Goal: Information Seeking & Learning: Learn about a topic

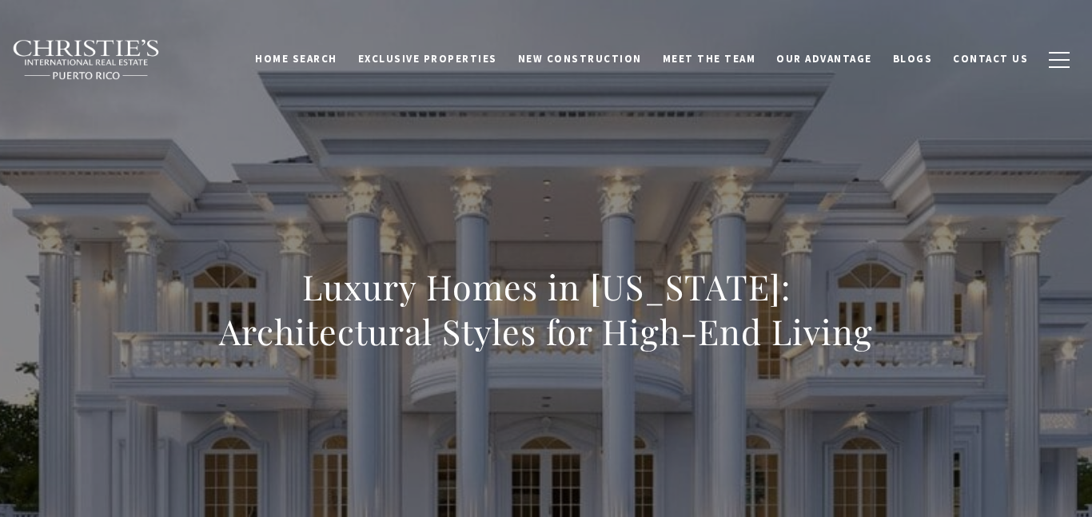
click at [561, 299] on h1 "Luxury Homes in Puerto Rico: Architectural Styles for High-End Living" at bounding box center [545, 310] width 705 height 90
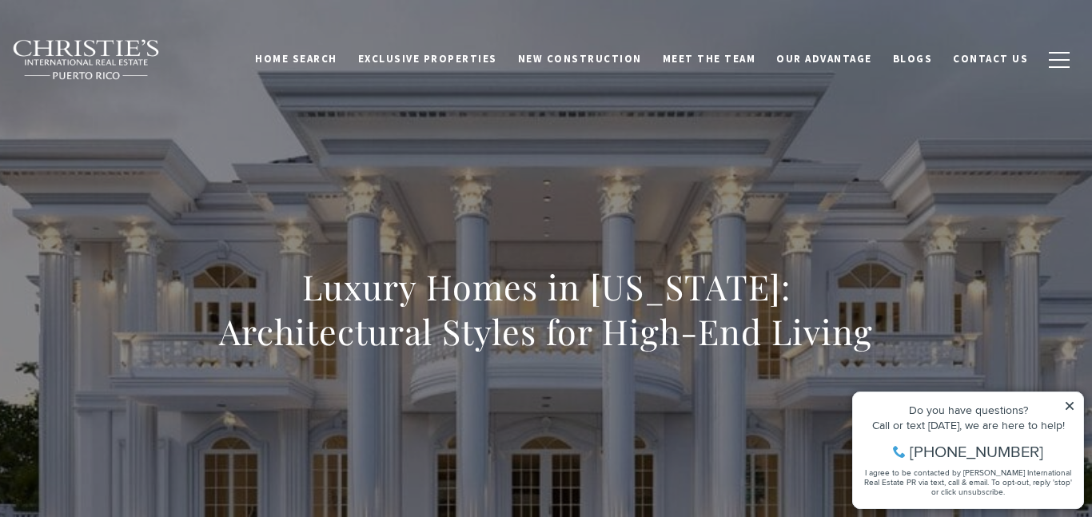
click at [1070, 407] on icon at bounding box center [1069, 406] width 8 height 8
click at [443, 61] on span "Exclusive Properties" at bounding box center [427, 59] width 139 height 14
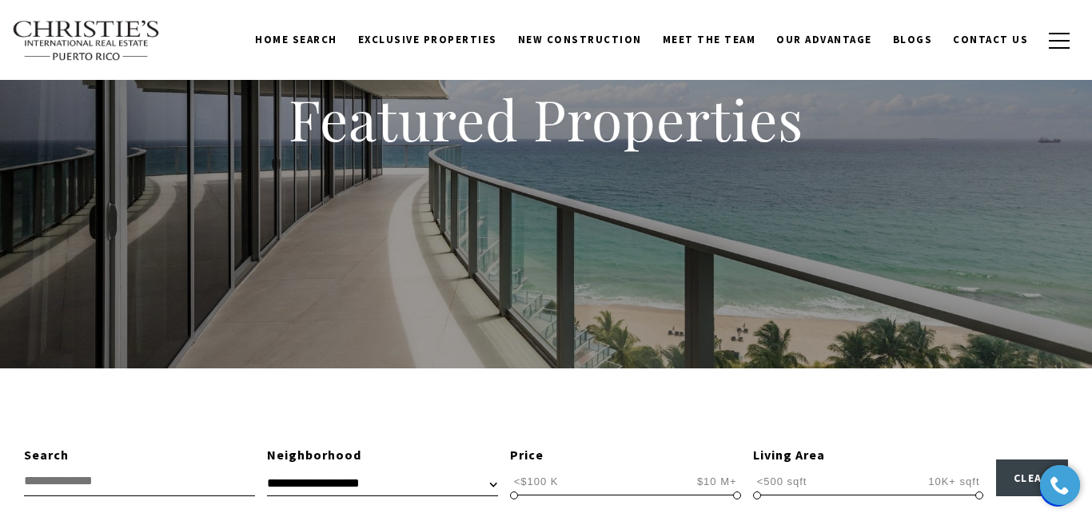
scroll to position [115, 0]
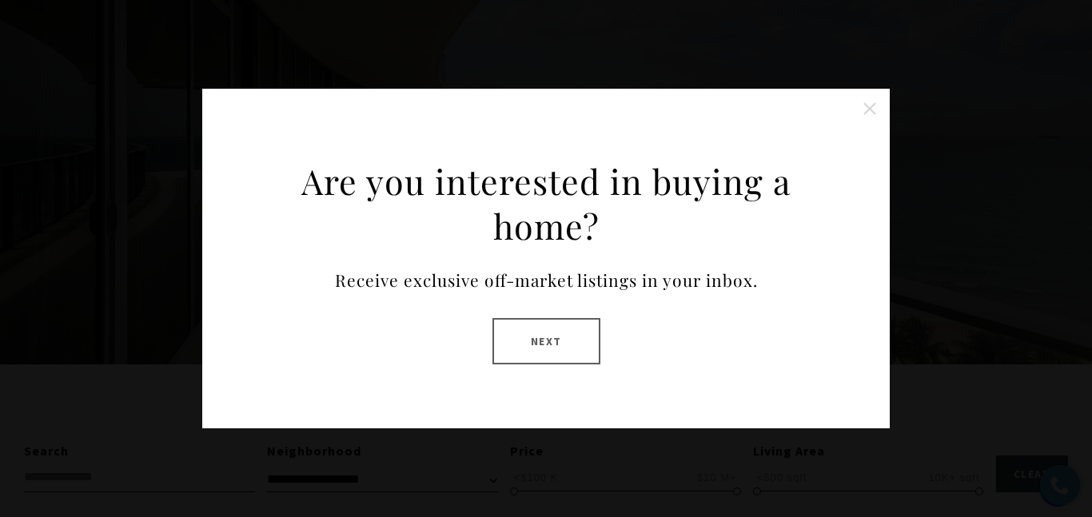
click at [869, 110] on button "Close this option" at bounding box center [870, 109] width 32 height 32
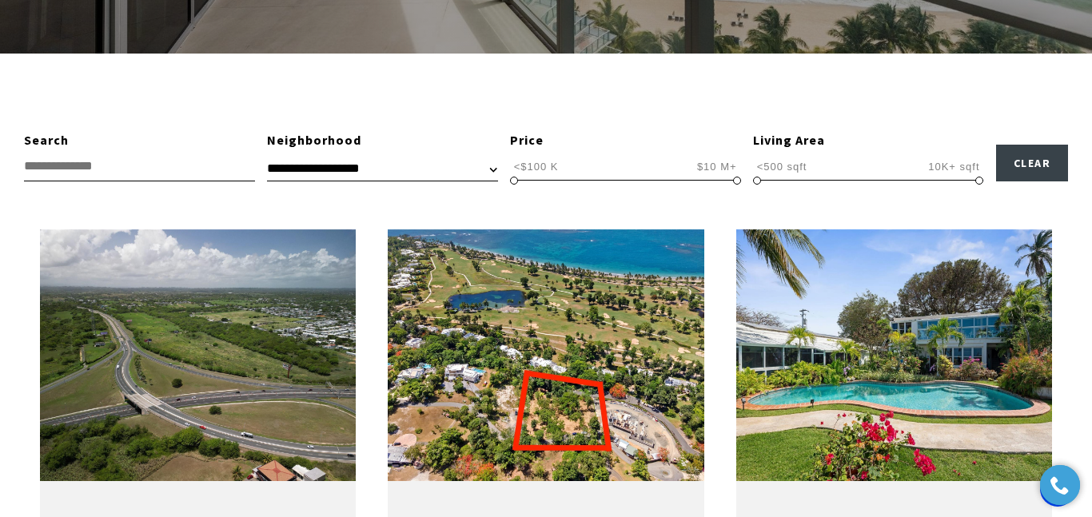
scroll to position [440, 0]
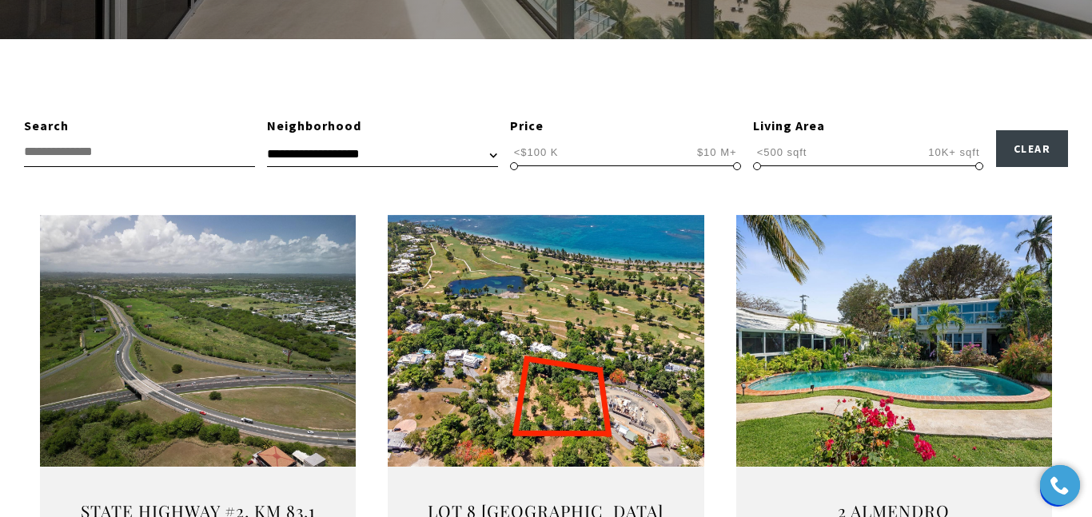
click at [220, 155] on input "text" at bounding box center [139, 152] width 231 height 30
type input "**********"
click at [491, 156] on select "**********" at bounding box center [382, 154] width 231 height 24
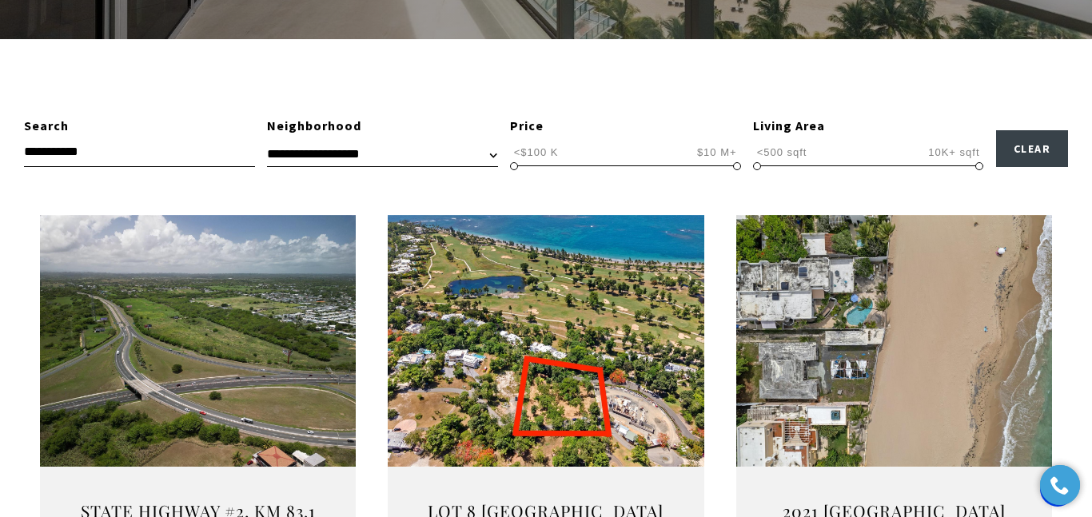
scroll to position [479, 0]
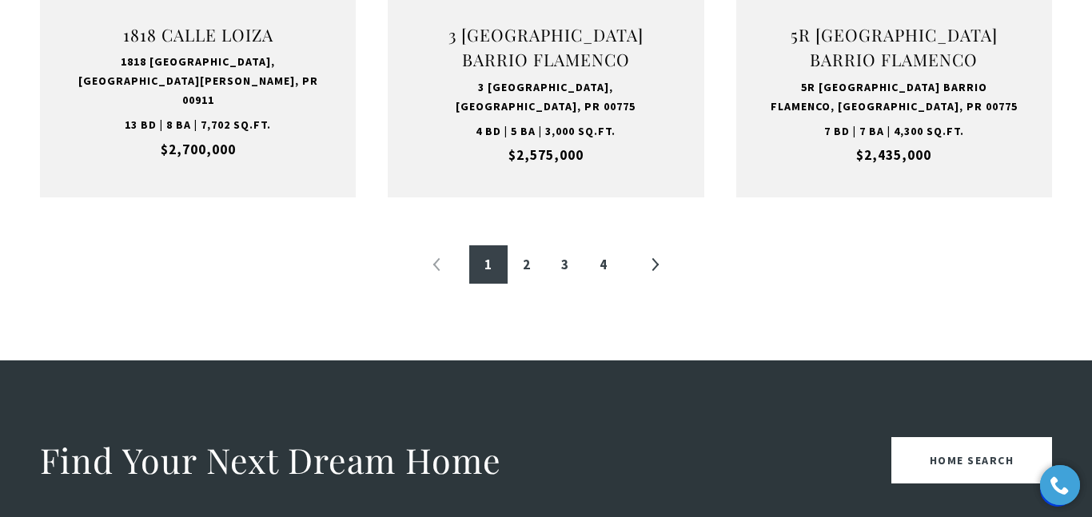
scroll to position [1930, 0]
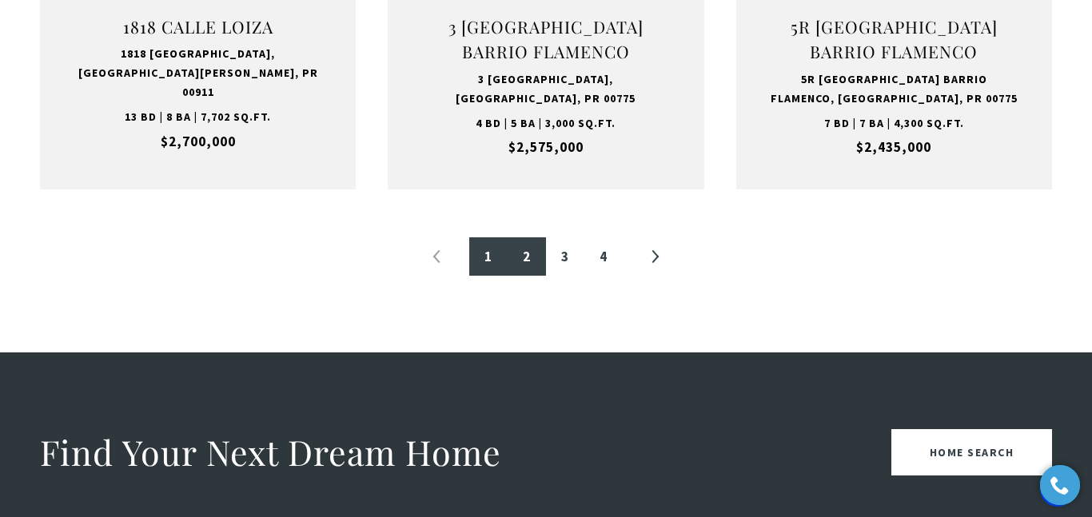
click at [520, 256] on link "2" at bounding box center [526, 256] width 38 height 38
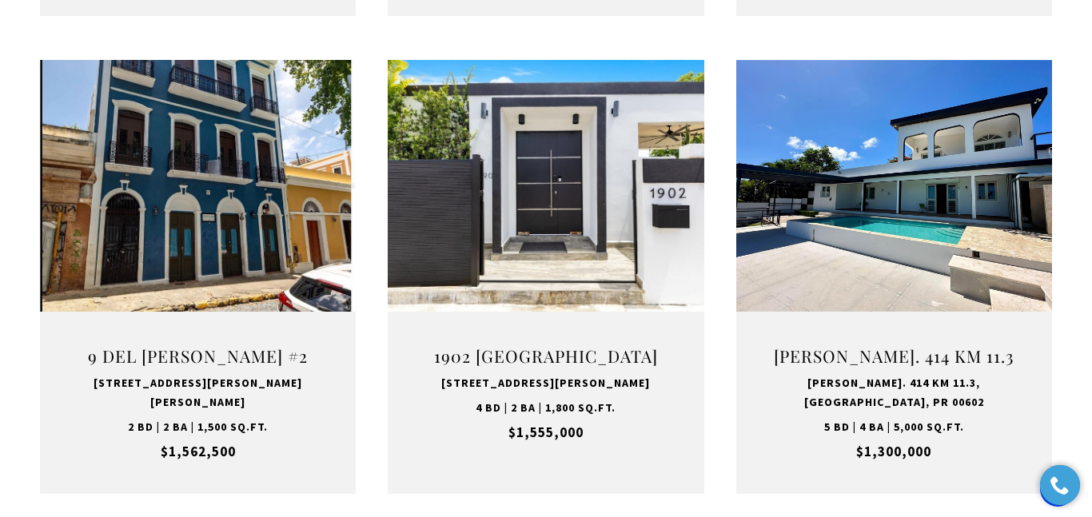
scroll to position [1603, 0]
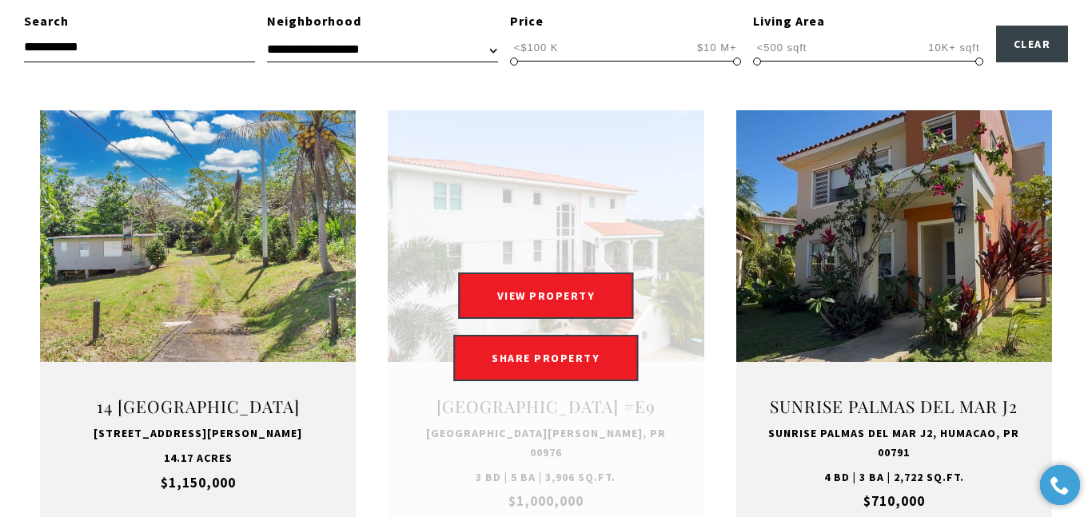
scroll to position [580, 0]
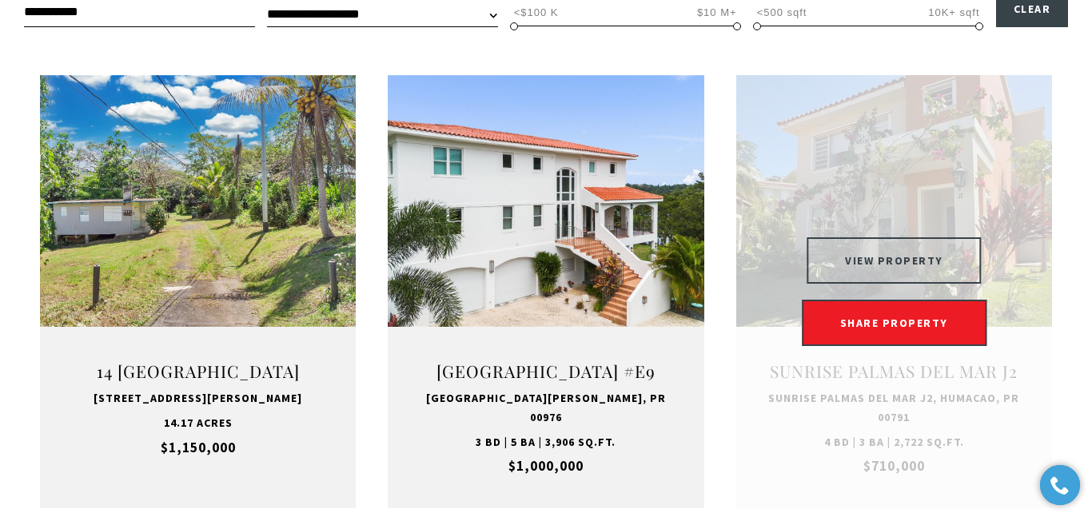
click at [916, 269] on button "VIEW PROPERTY" at bounding box center [893, 260] width 175 height 46
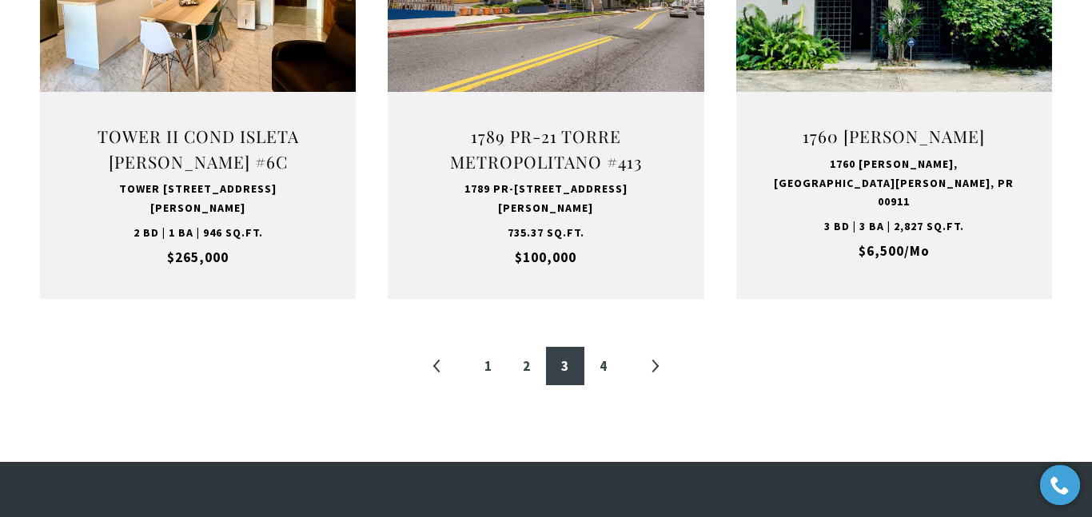
scroll to position [1860, 0]
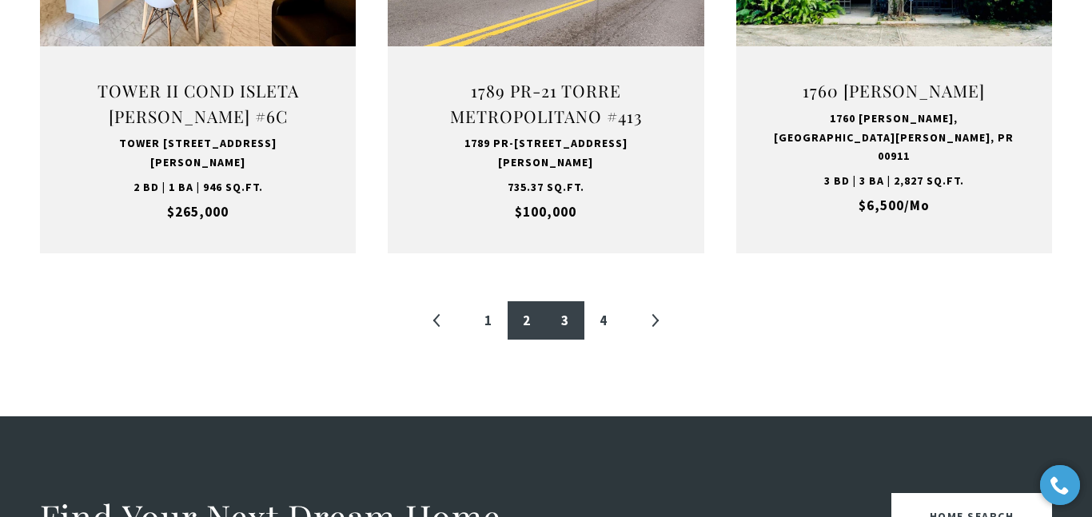
click at [521, 326] on link "2" at bounding box center [526, 320] width 38 height 38
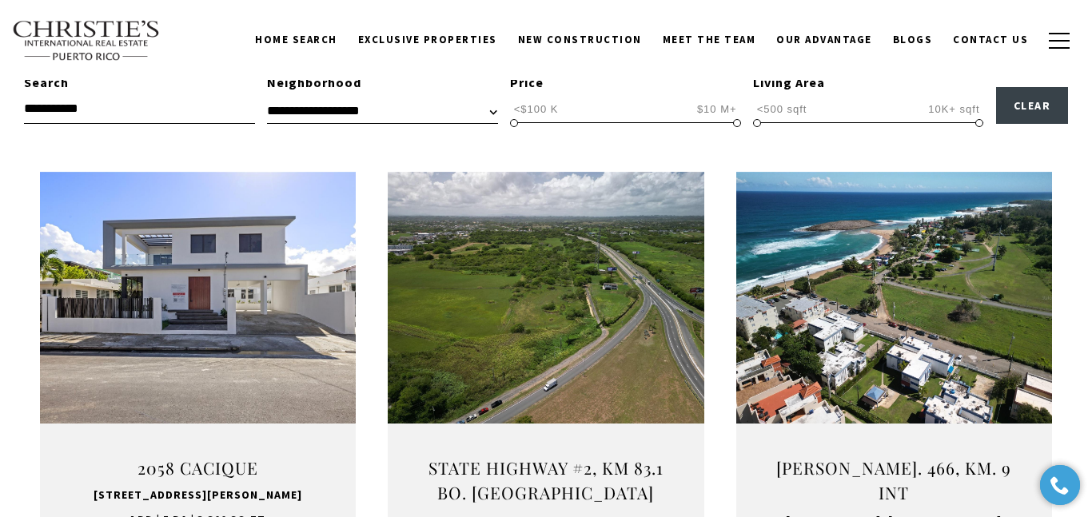
scroll to position [479, 0]
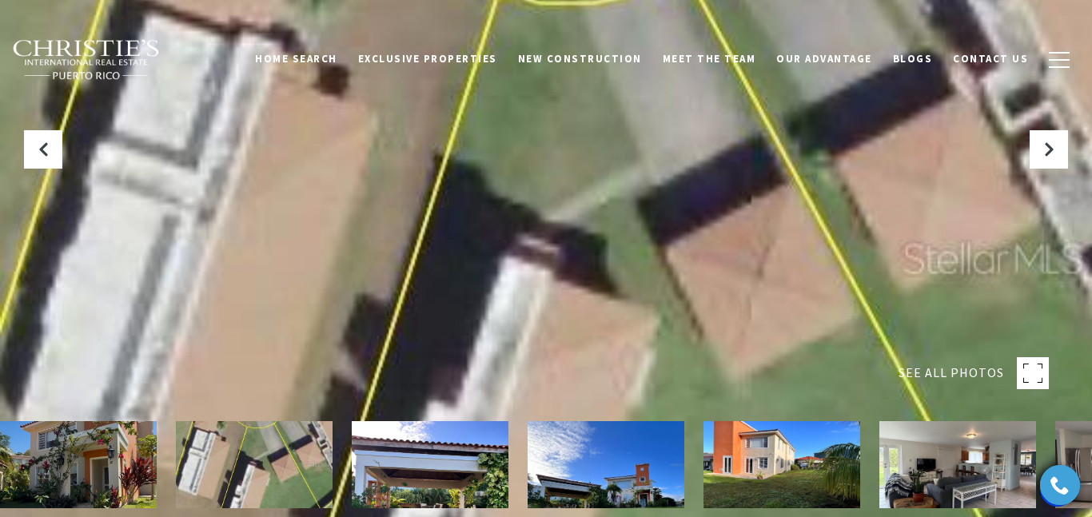
click at [86, 450] on img at bounding box center [78, 464] width 157 height 87
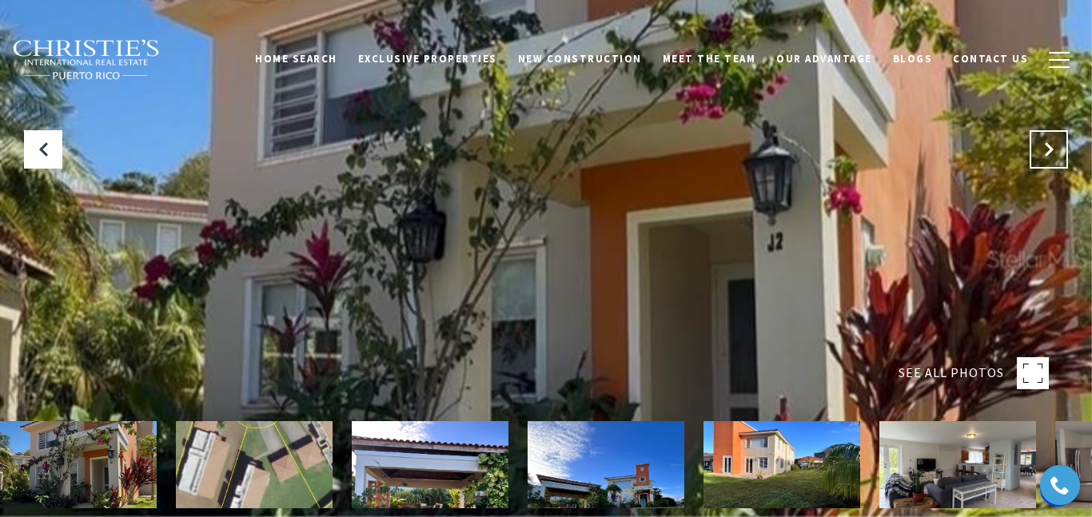
click at [1041, 163] on button "Next Slide" at bounding box center [1048, 149] width 38 height 38
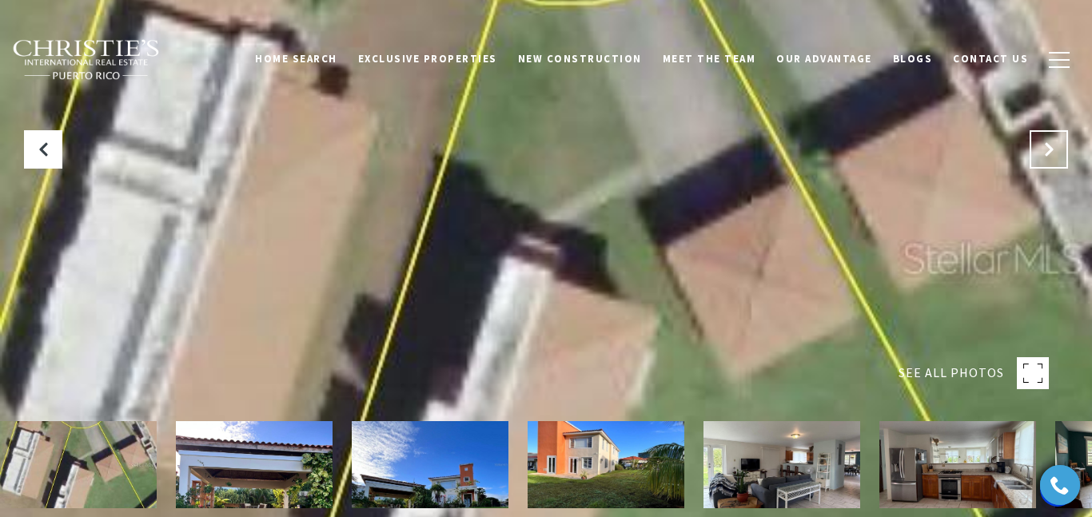
click at [1041, 163] on button "Next Slide" at bounding box center [1048, 149] width 38 height 38
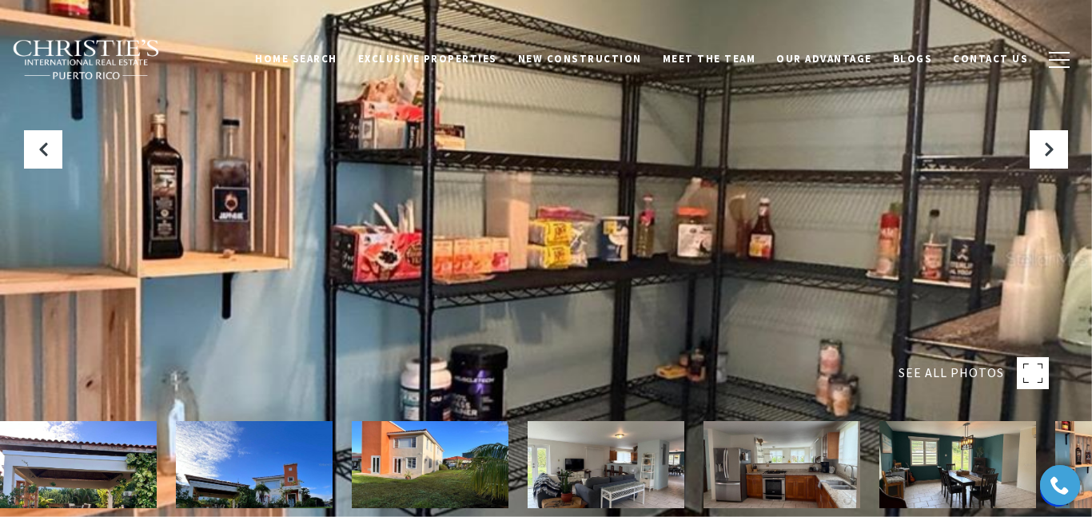
click at [934, 251] on div at bounding box center [546, 258] width 1092 height 517
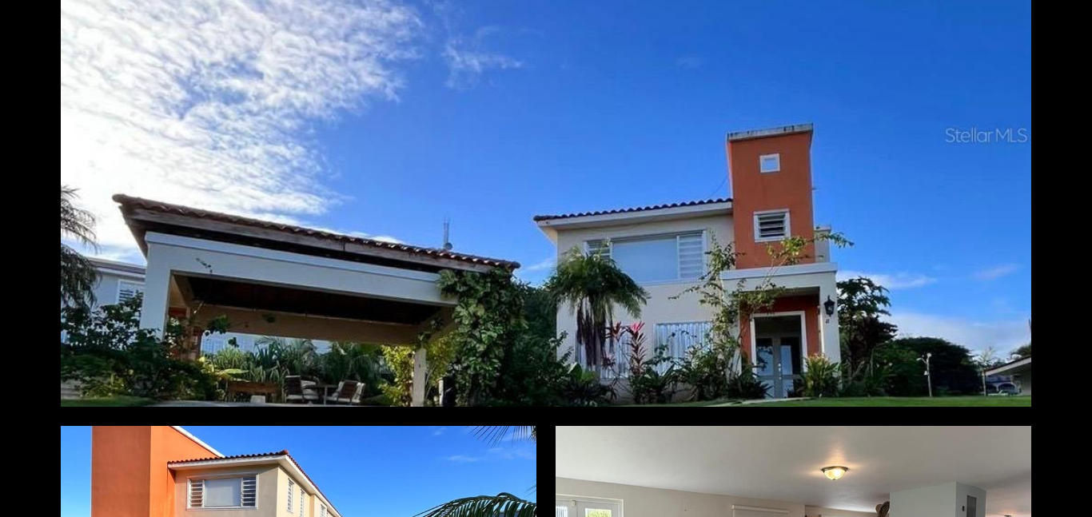
scroll to position [1055, 0]
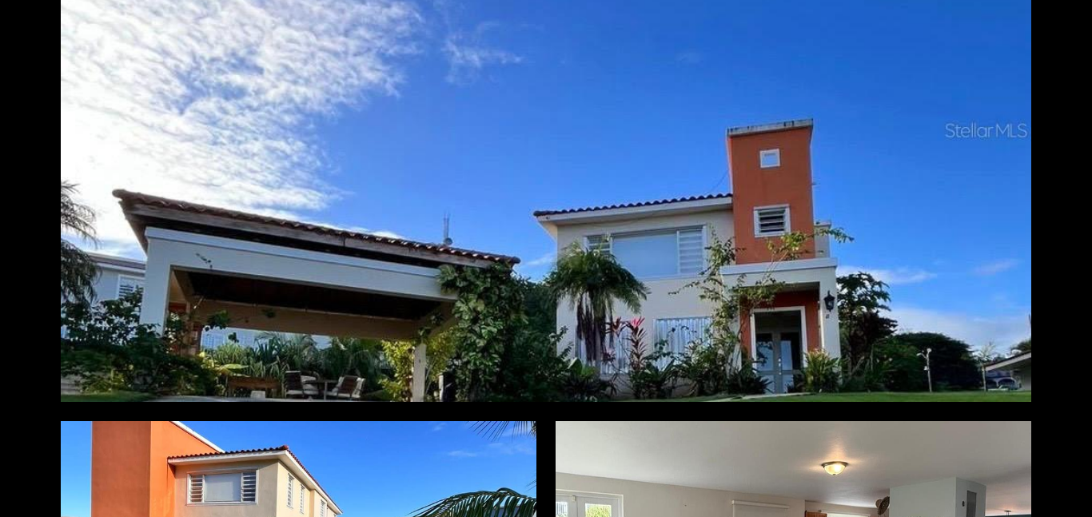
click at [934, 251] on div at bounding box center [546, 130] width 970 height 543
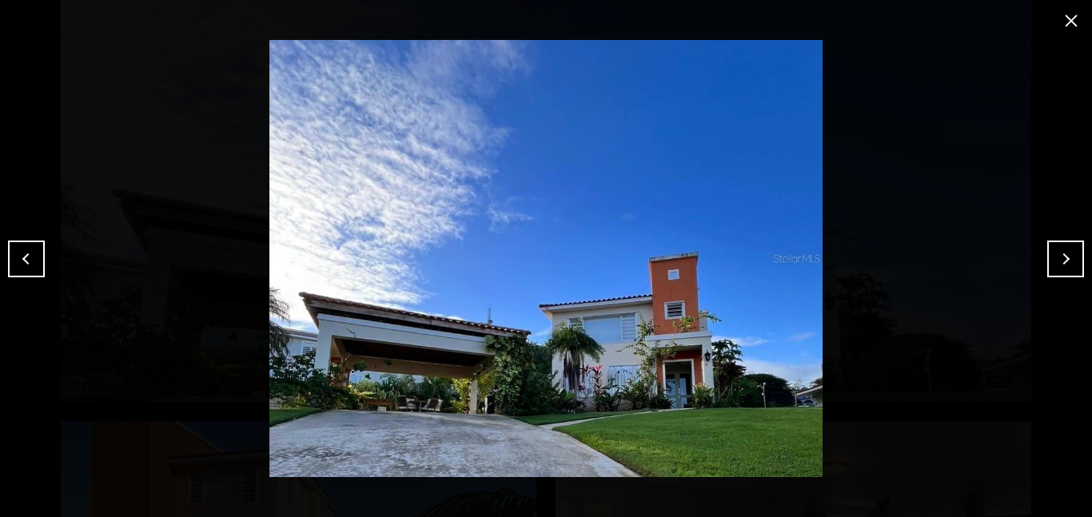
click at [28, 257] on button "Previous" at bounding box center [26, 259] width 37 height 37
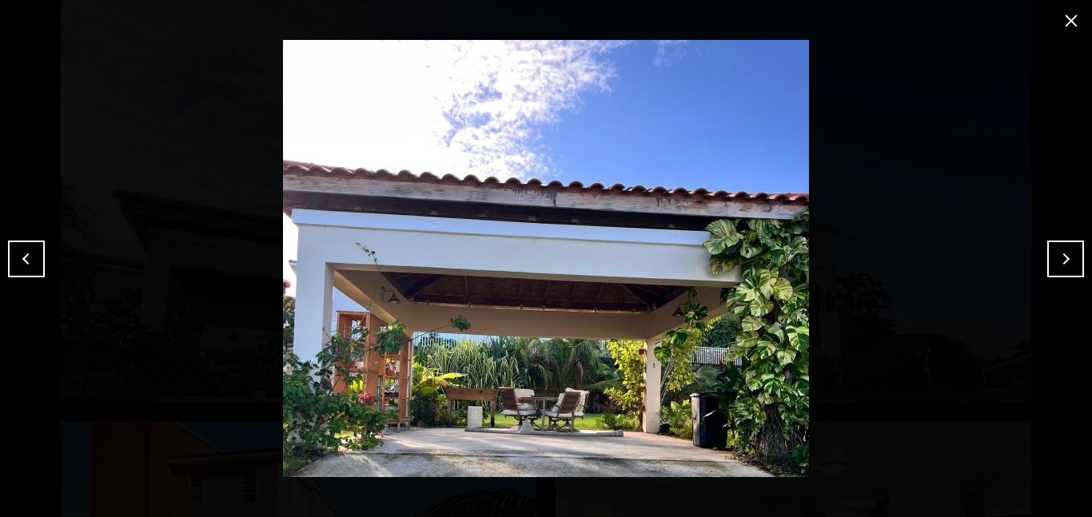
click at [28, 257] on button "Previous" at bounding box center [26, 259] width 37 height 37
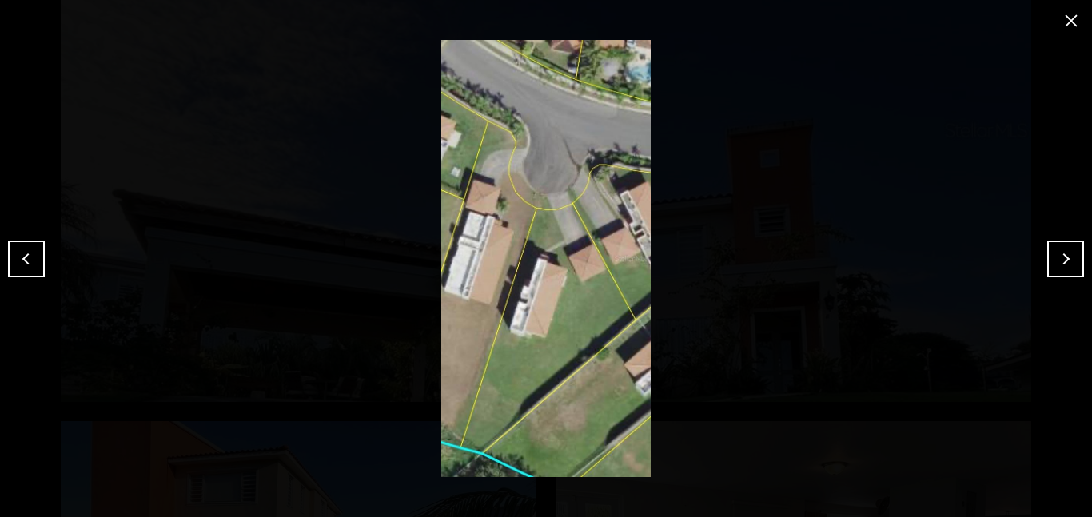
click at [28, 257] on button "Previous" at bounding box center [26, 259] width 37 height 37
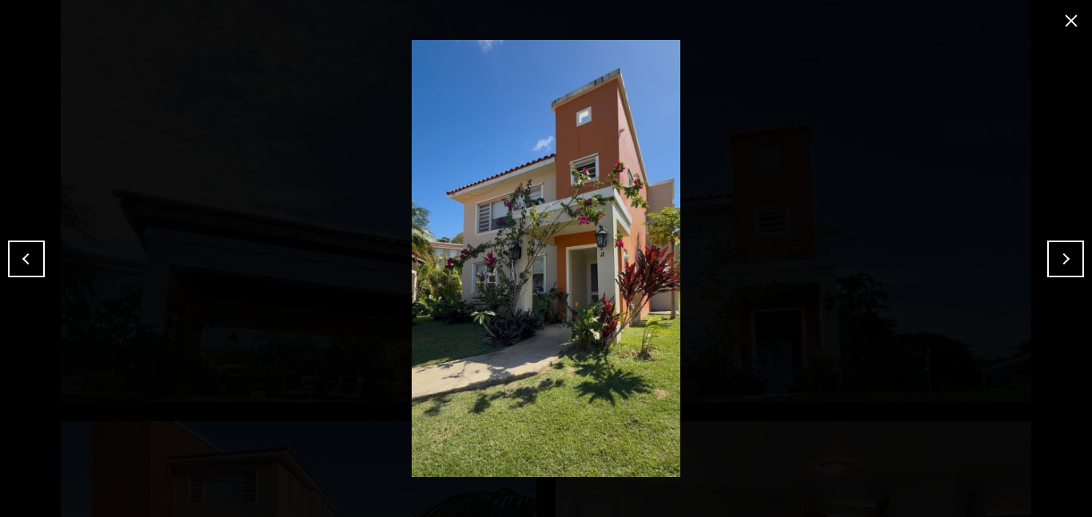
click at [28, 257] on button "Previous" at bounding box center [26, 259] width 37 height 37
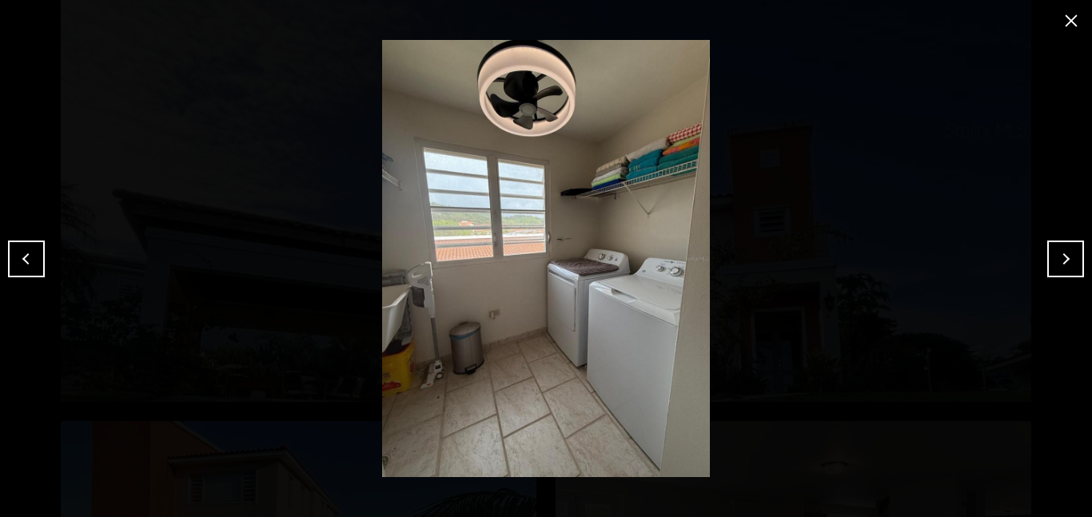
click at [28, 257] on button "Previous" at bounding box center [26, 259] width 37 height 37
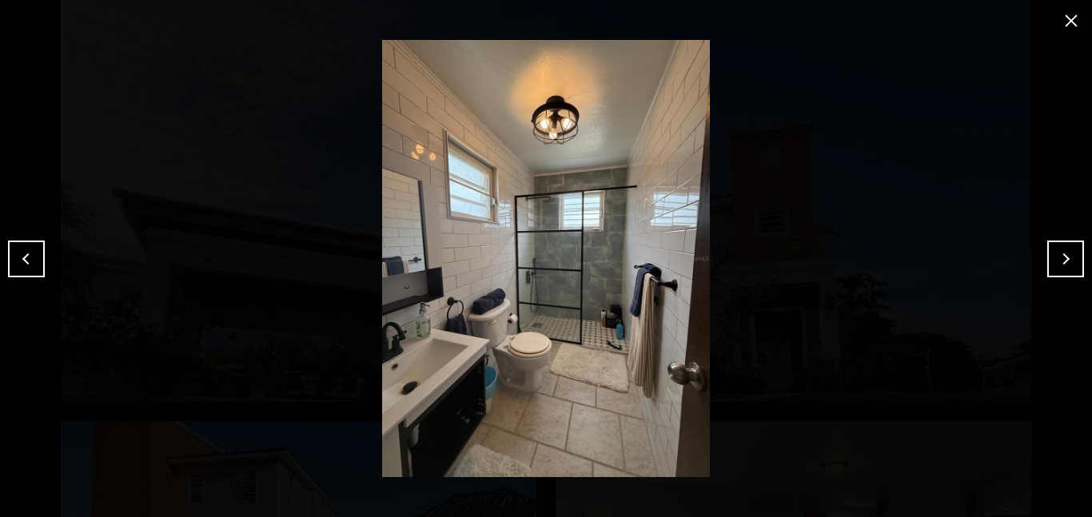
click at [28, 257] on button "Previous" at bounding box center [26, 259] width 37 height 37
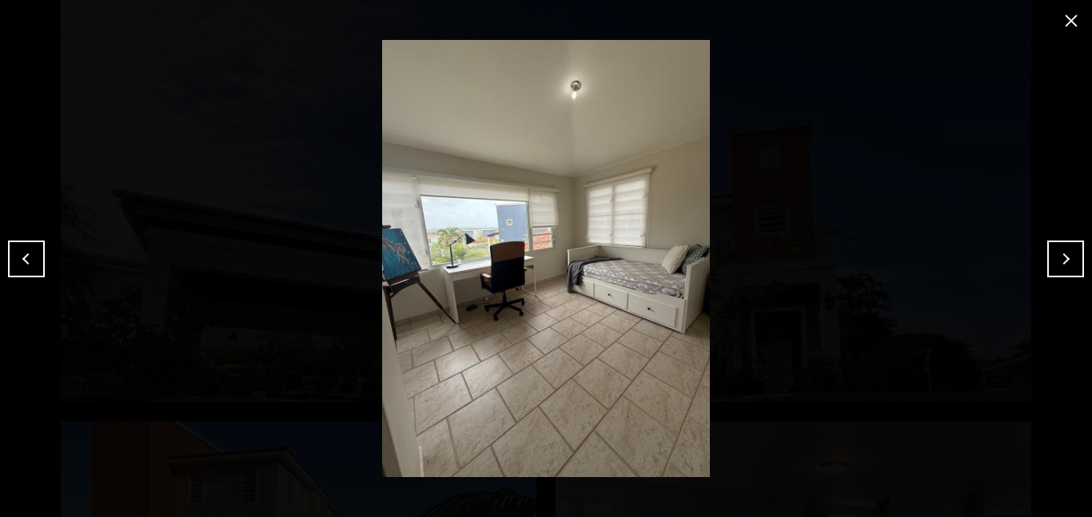
click at [1054, 255] on button "Next" at bounding box center [1065, 259] width 37 height 37
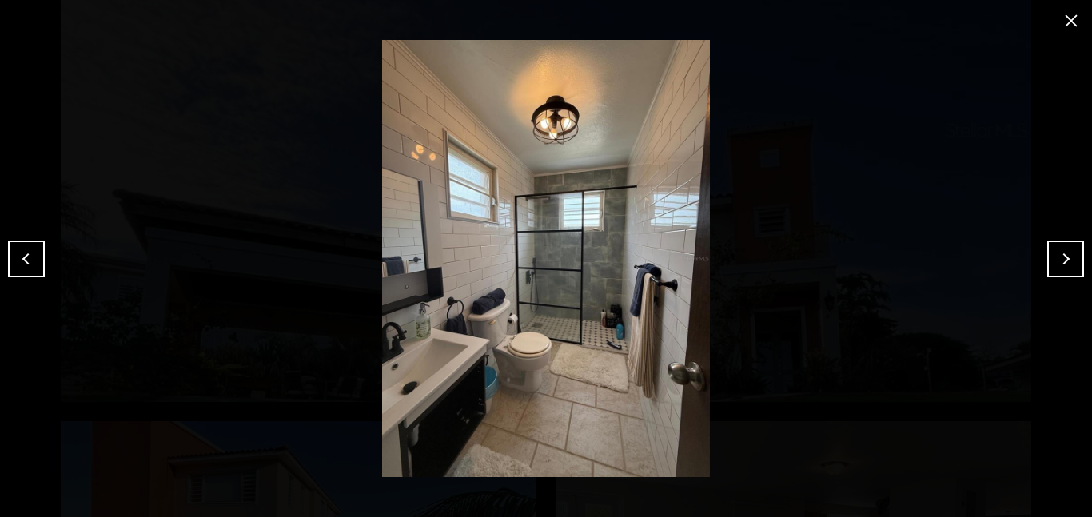
click at [16, 253] on button "Previous" at bounding box center [26, 259] width 37 height 37
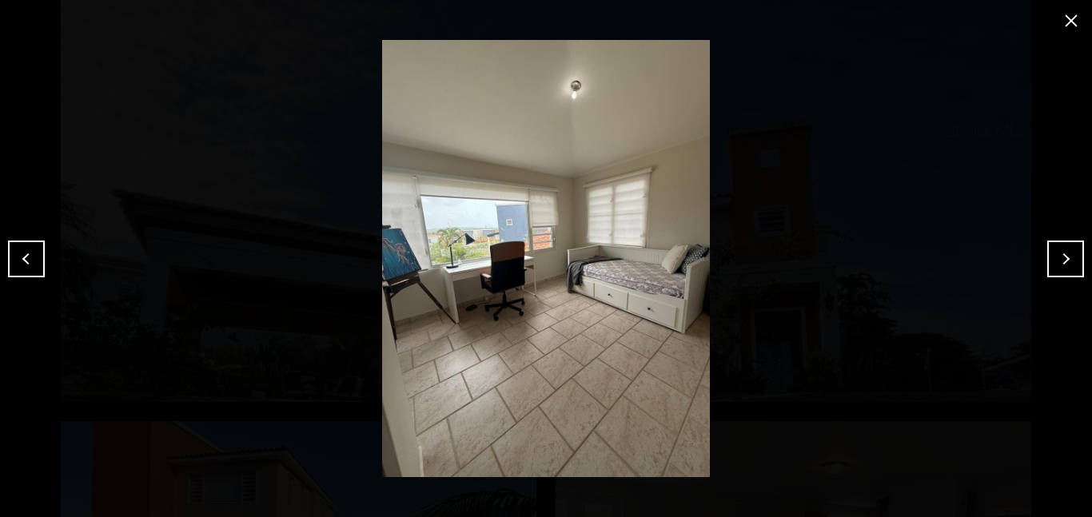
click at [16, 253] on button "Previous" at bounding box center [26, 259] width 37 height 37
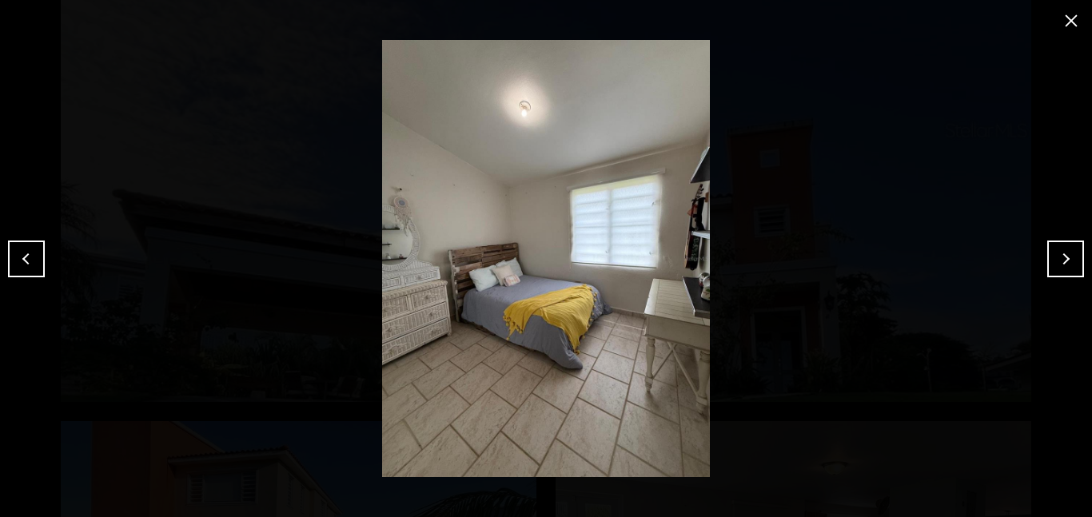
click at [16, 253] on button "Previous" at bounding box center [26, 259] width 37 height 37
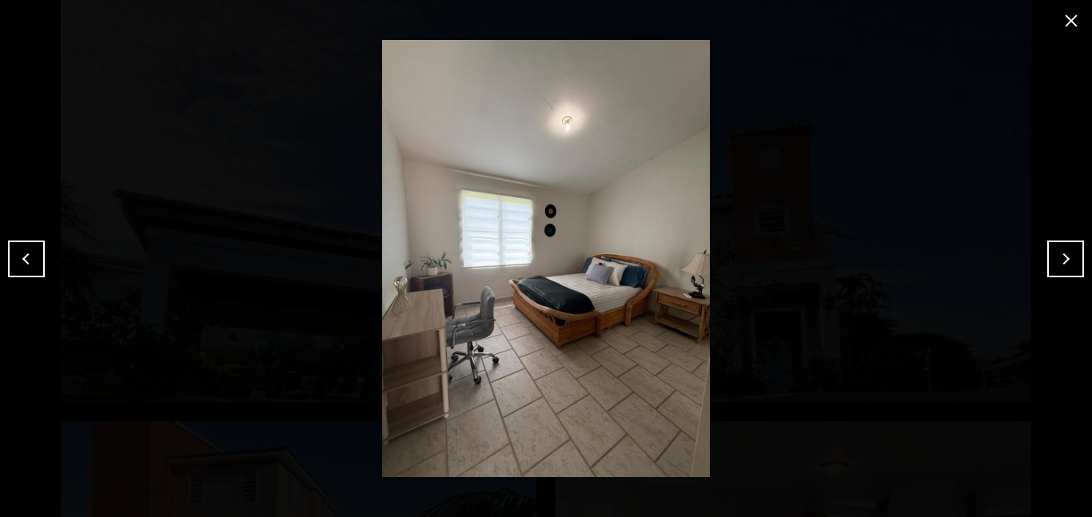
click at [16, 253] on button "Previous" at bounding box center [26, 259] width 37 height 37
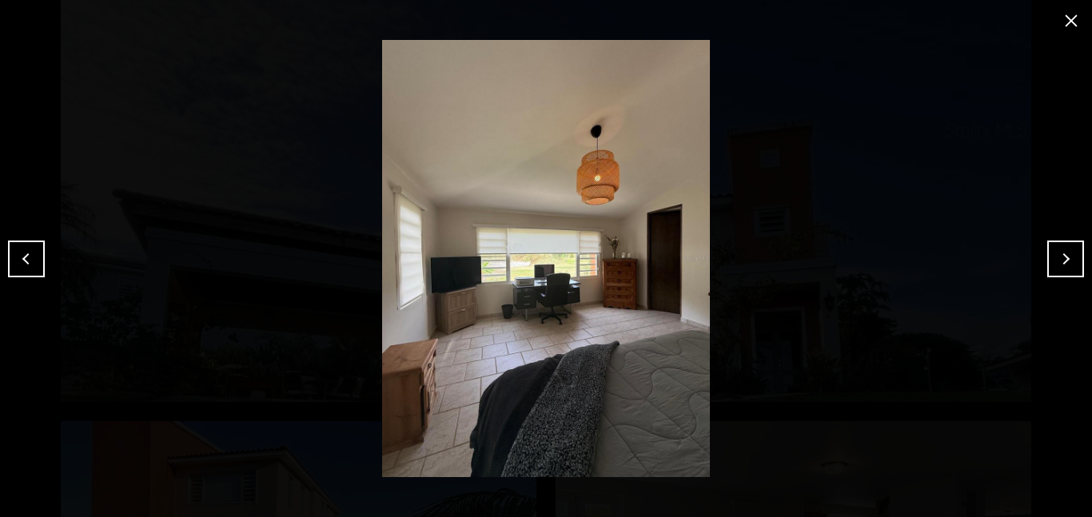
click at [16, 253] on button "Previous" at bounding box center [26, 259] width 37 height 37
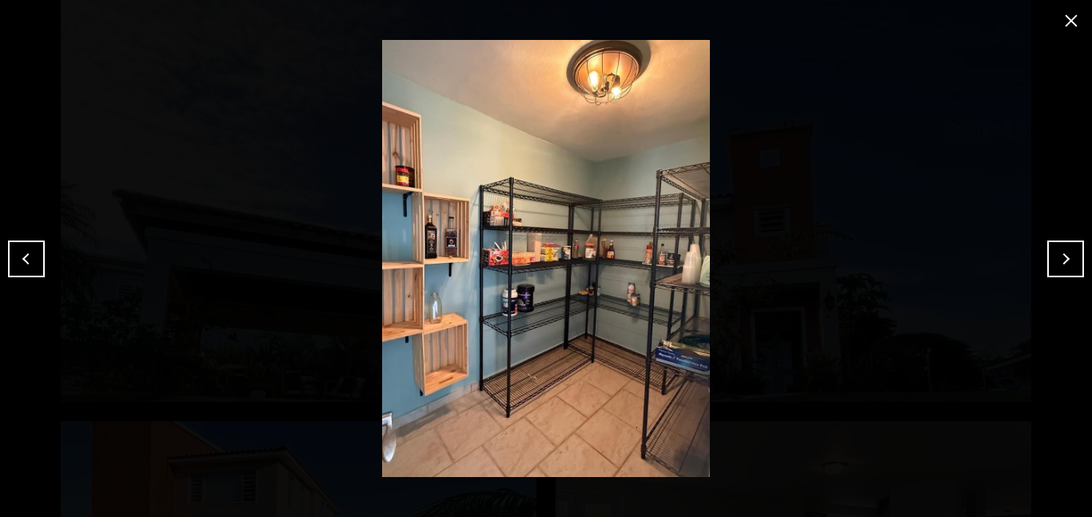
click at [16, 253] on button "Previous" at bounding box center [26, 259] width 37 height 37
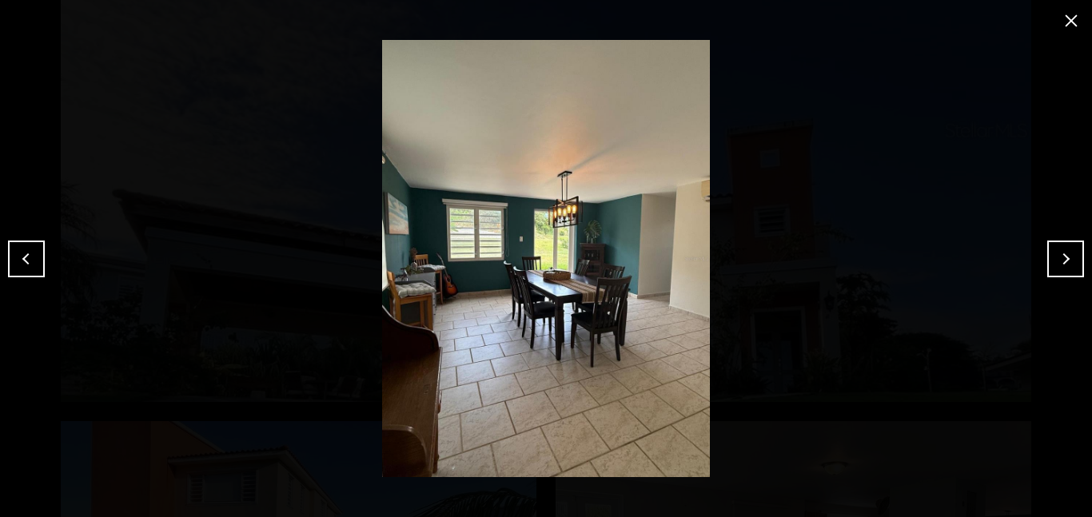
click at [16, 253] on button "Previous" at bounding box center [26, 259] width 37 height 37
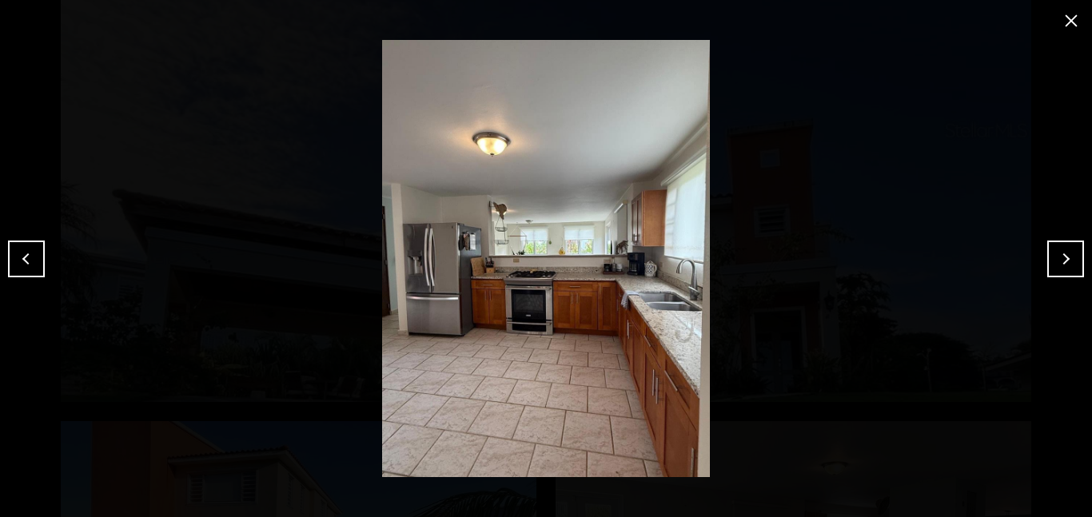
click at [16, 253] on button "Previous" at bounding box center [26, 259] width 37 height 37
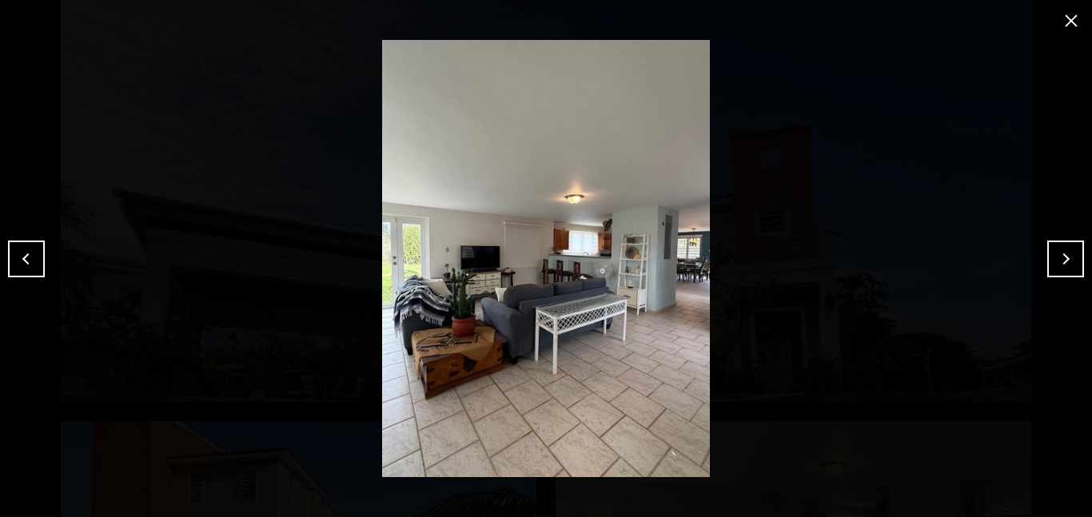
click at [16, 253] on button "Previous" at bounding box center [26, 259] width 37 height 37
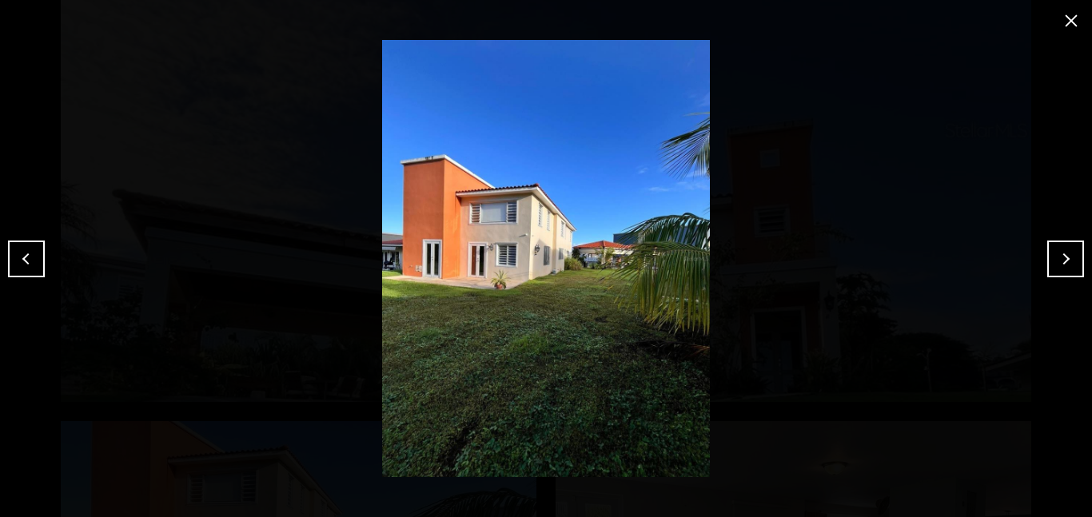
click at [16, 253] on button "Previous" at bounding box center [26, 259] width 37 height 37
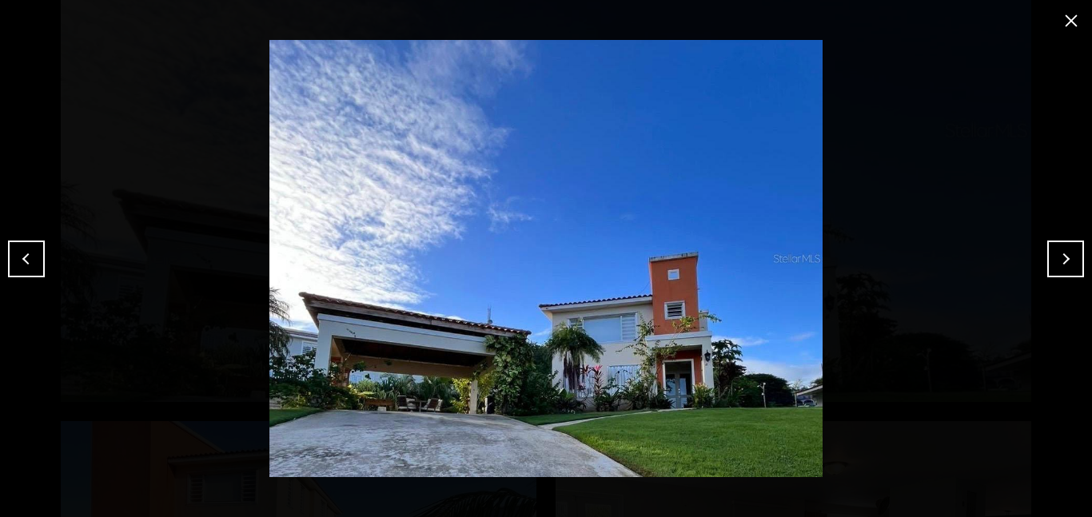
click at [16, 253] on button "Previous" at bounding box center [26, 259] width 37 height 37
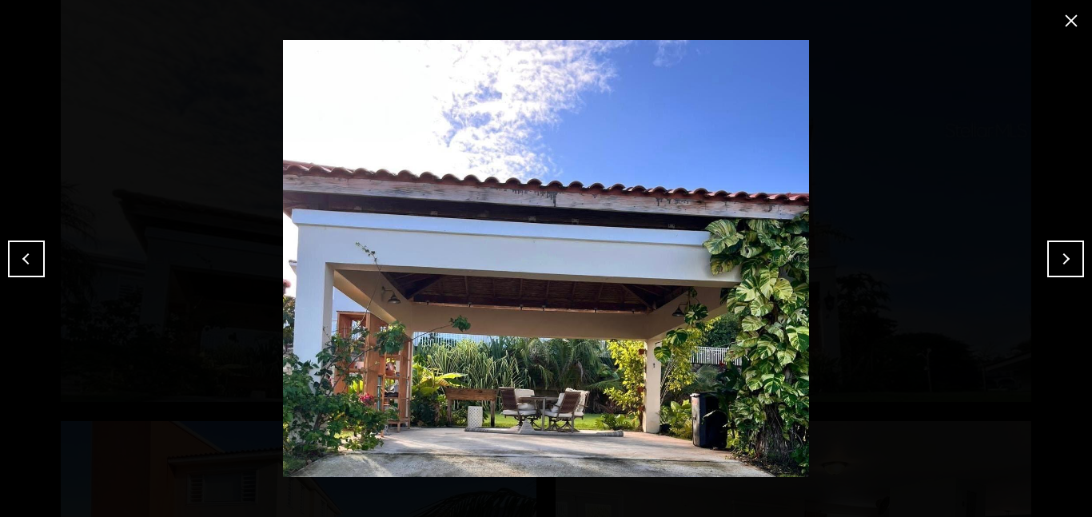
click at [16, 253] on button "Previous" at bounding box center [26, 259] width 37 height 37
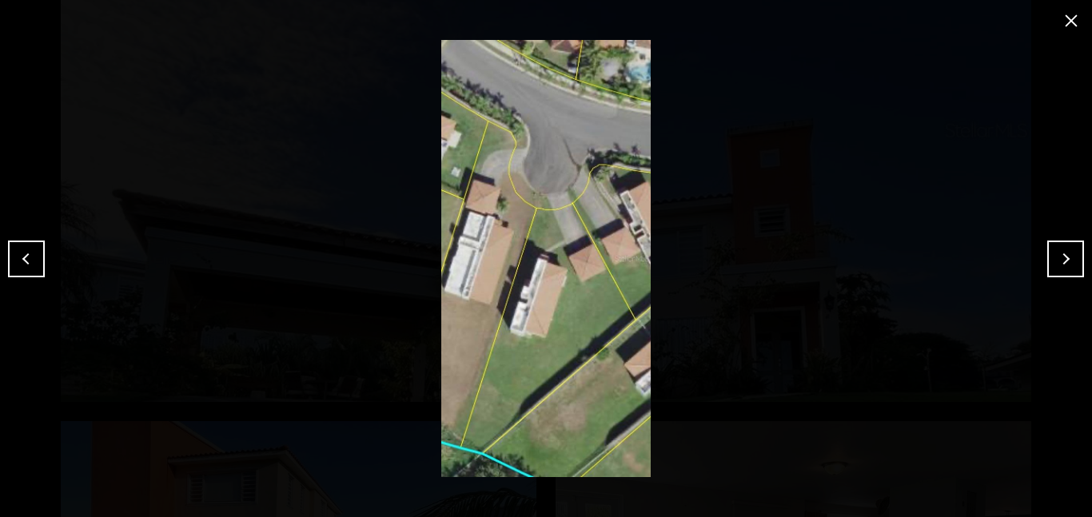
click at [1059, 259] on button "Next" at bounding box center [1065, 259] width 37 height 37
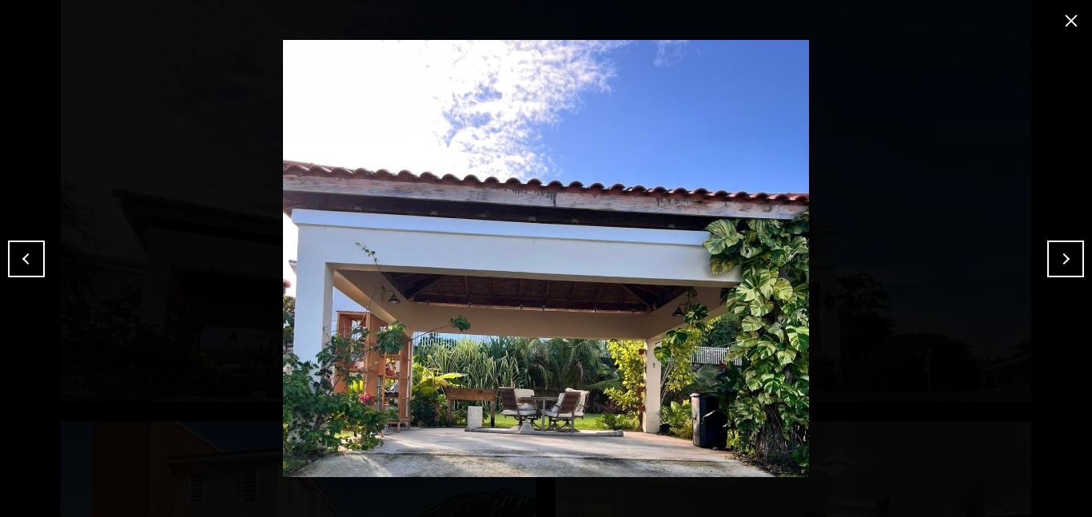
click at [1059, 259] on button "Next" at bounding box center [1065, 259] width 37 height 37
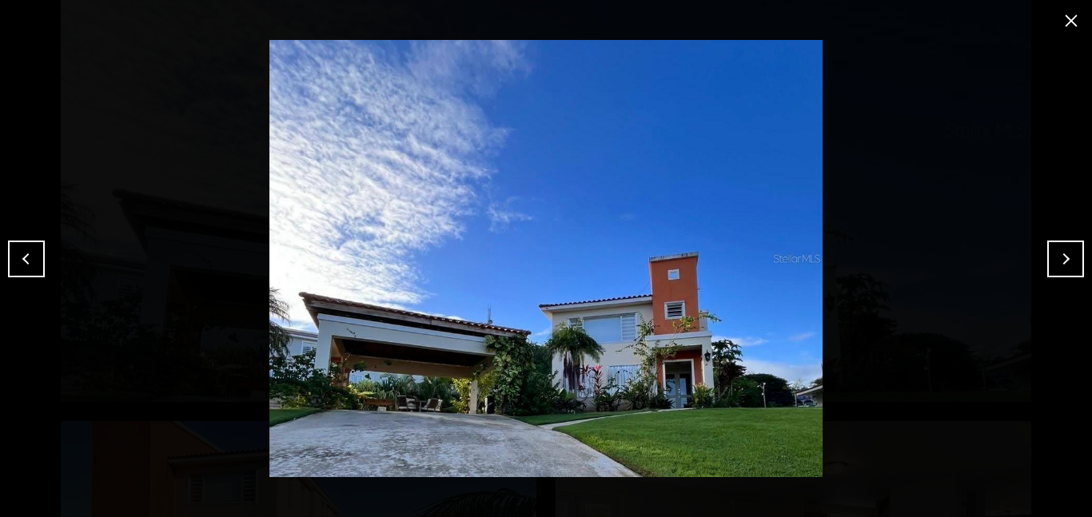
click at [29, 256] on button "Previous" at bounding box center [26, 259] width 37 height 37
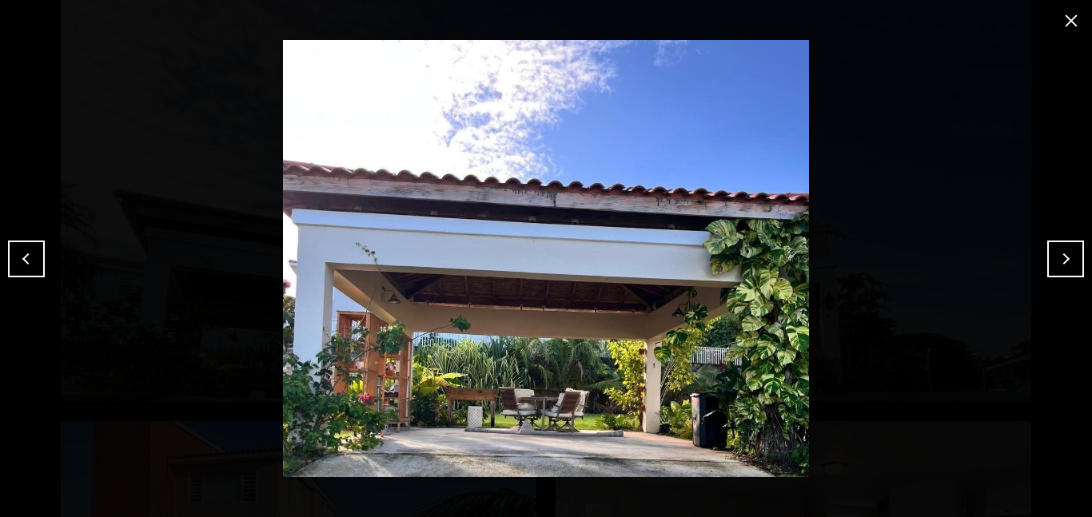
click at [29, 256] on button "Previous" at bounding box center [26, 259] width 37 height 37
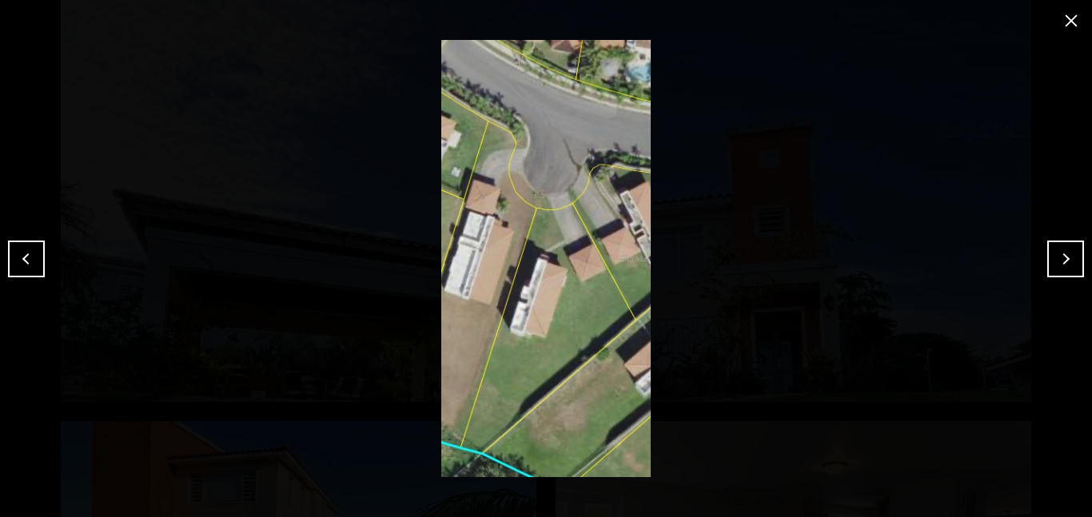
click at [29, 256] on button "Previous" at bounding box center [26, 259] width 37 height 37
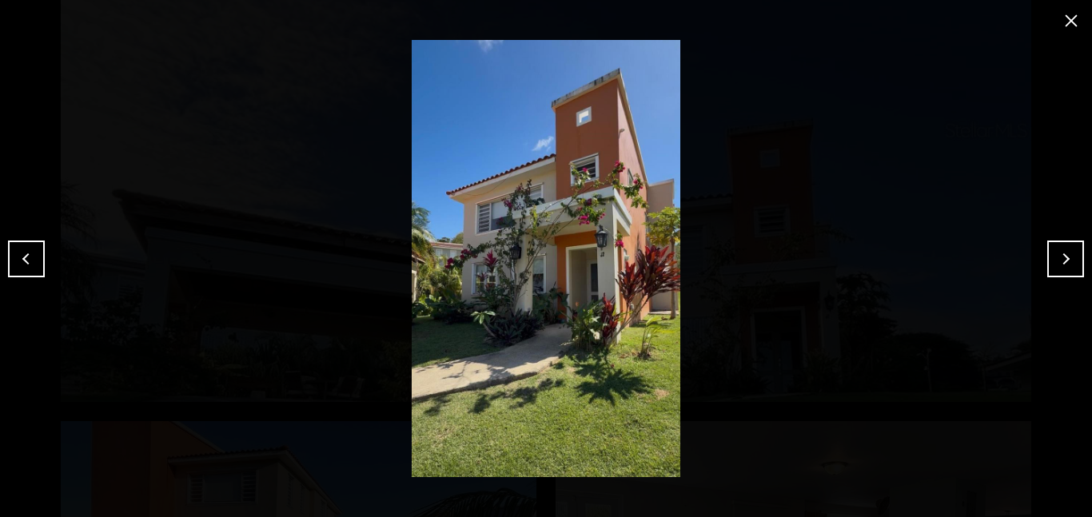
click at [29, 256] on button "Previous" at bounding box center [26, 259] width 37 height 37
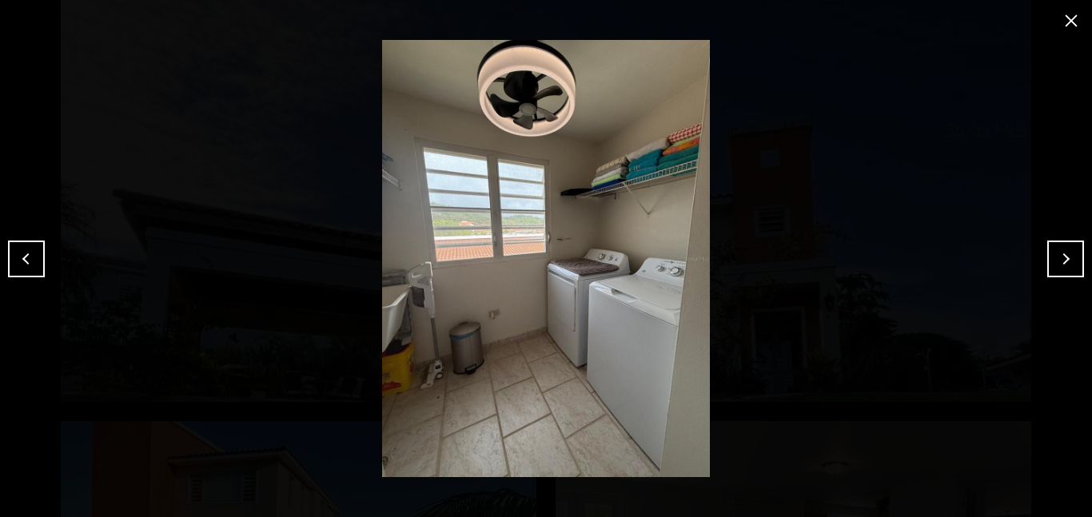
click at [29, 256] on button "Previous" at bounding box center [26, 259] width 37 height 37
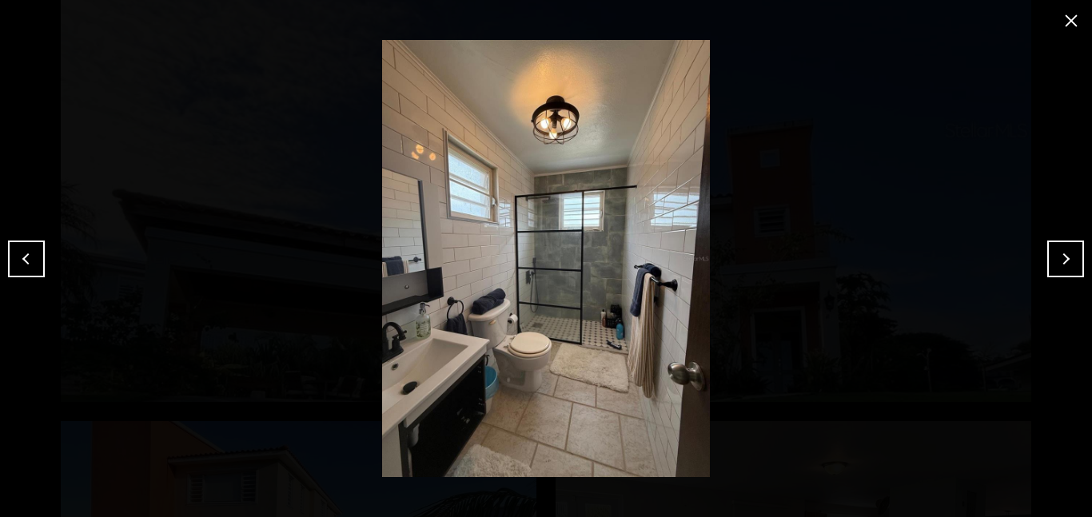
click at [29, 256] on button "Previous" at bounding box center [26, 259] width 37 height 37
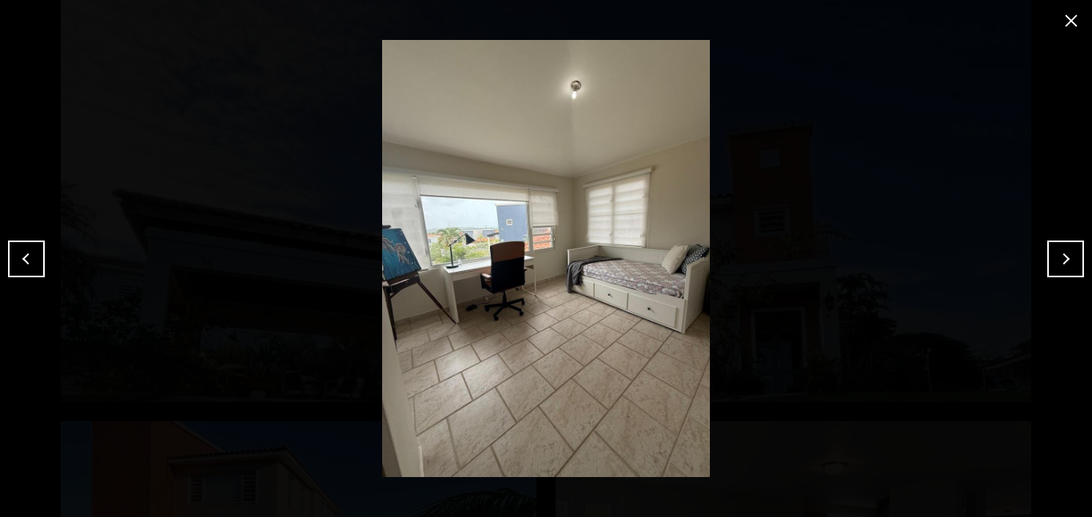
click at [29, 256] on button "Previous" at bounding box center [26, 259] width 37 height 37
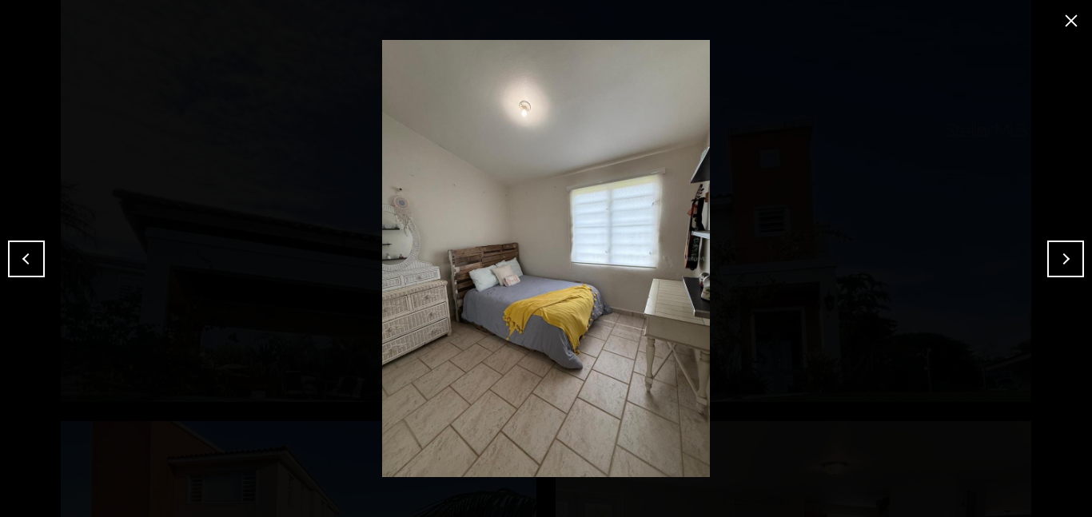
click at [29, 256] on button "Previous" at bounding box center [26, 259] width 37 height 37
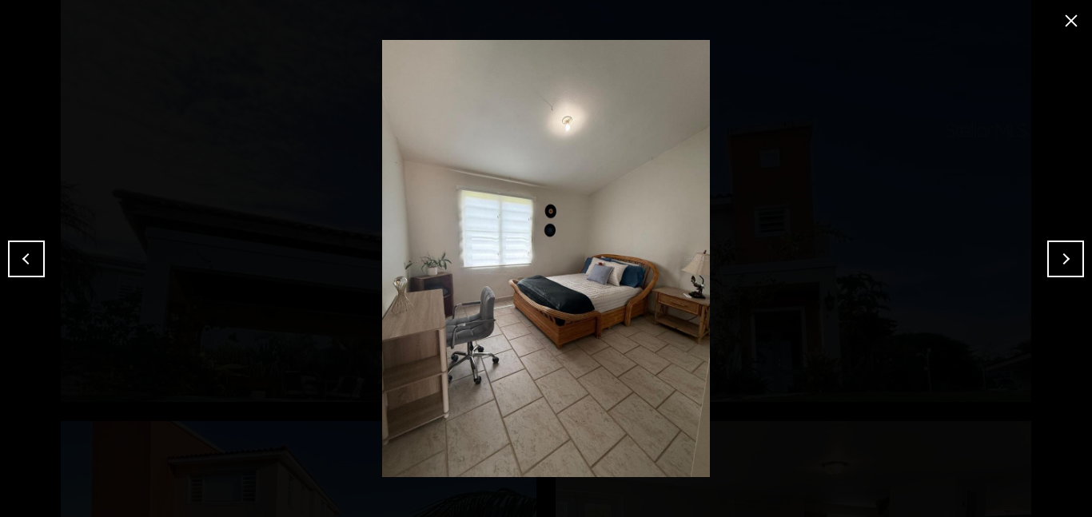
click at [32, 188] on div at bounding box center [546, 258] width 1092 height 517
click at [1072, 24] on button "close modal" at bounding box center [1071, 21] width 26 height 26
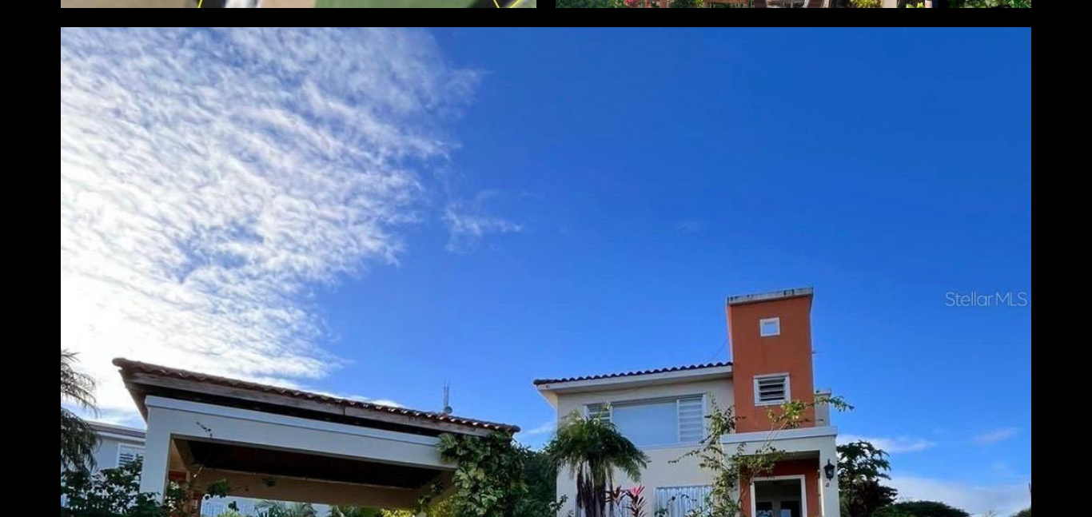
scroll to position [0, 0]
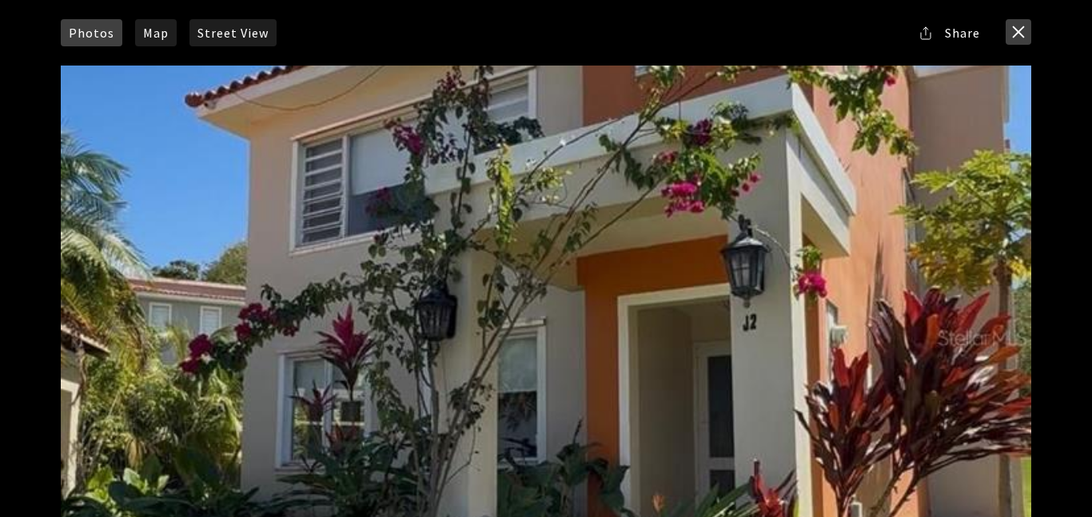
click at [1018, 30] on button "close modal" at bounding box center [1018, 32] width 26 height 26
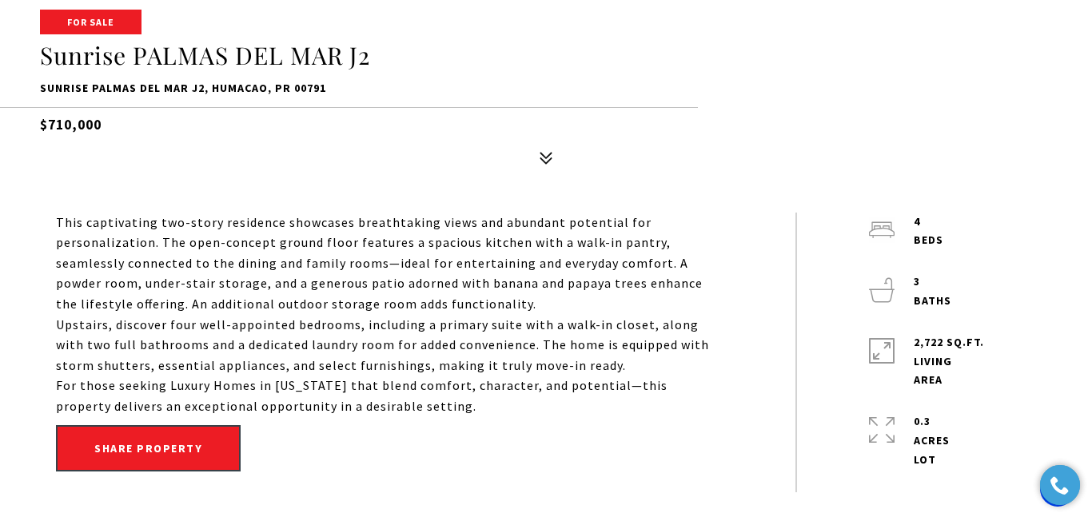
scroll to position [373, 0]
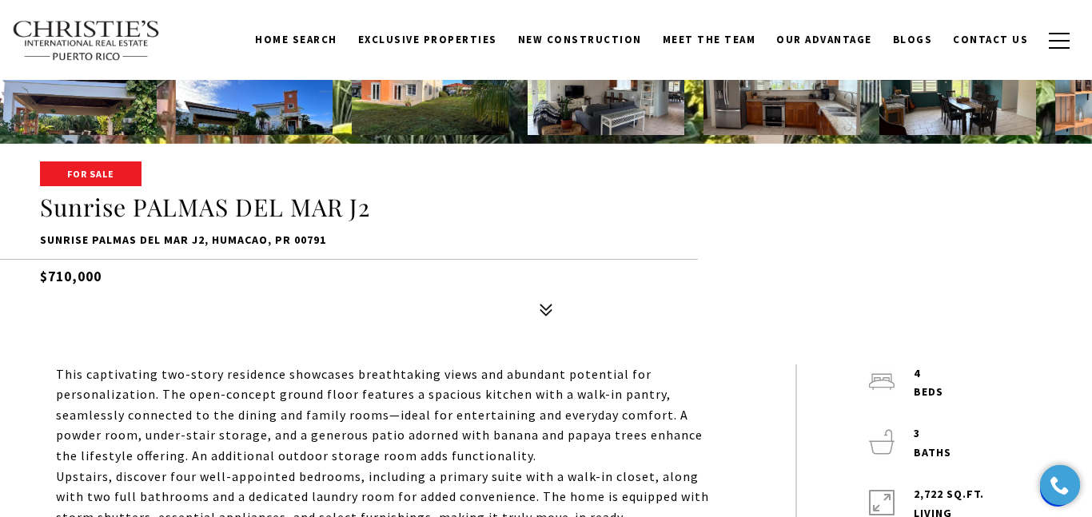
click at [308, 240] on p "Sunrise PALMAS DEL MAR J2, HUMACAO, PR 00791" at bounding box center [546, 240] width 1012 height 19
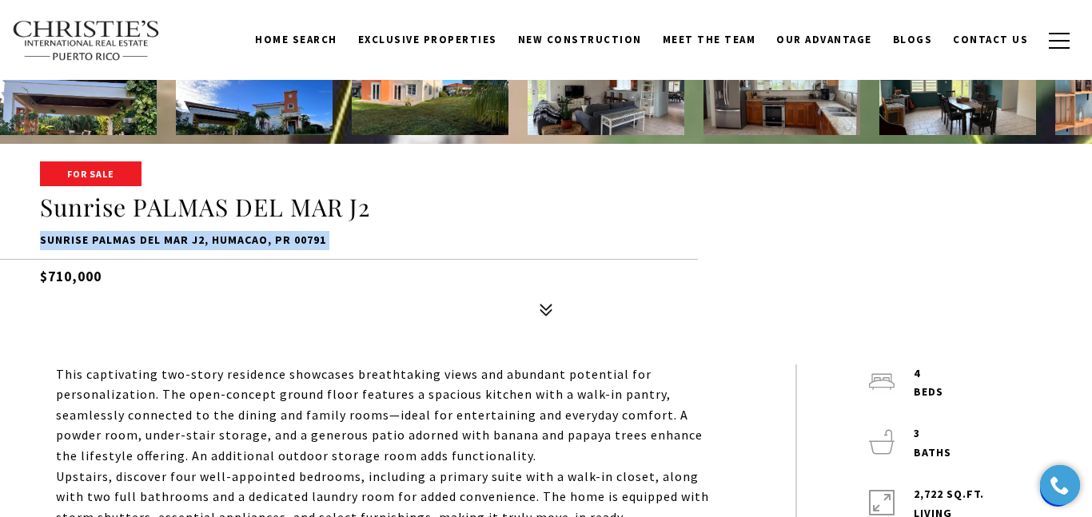
copy div "Sunrise PALMAS DEL MAR J2, HUMACAO, PR 00791"
